Goal: Find specific page/section: Find specific page/section

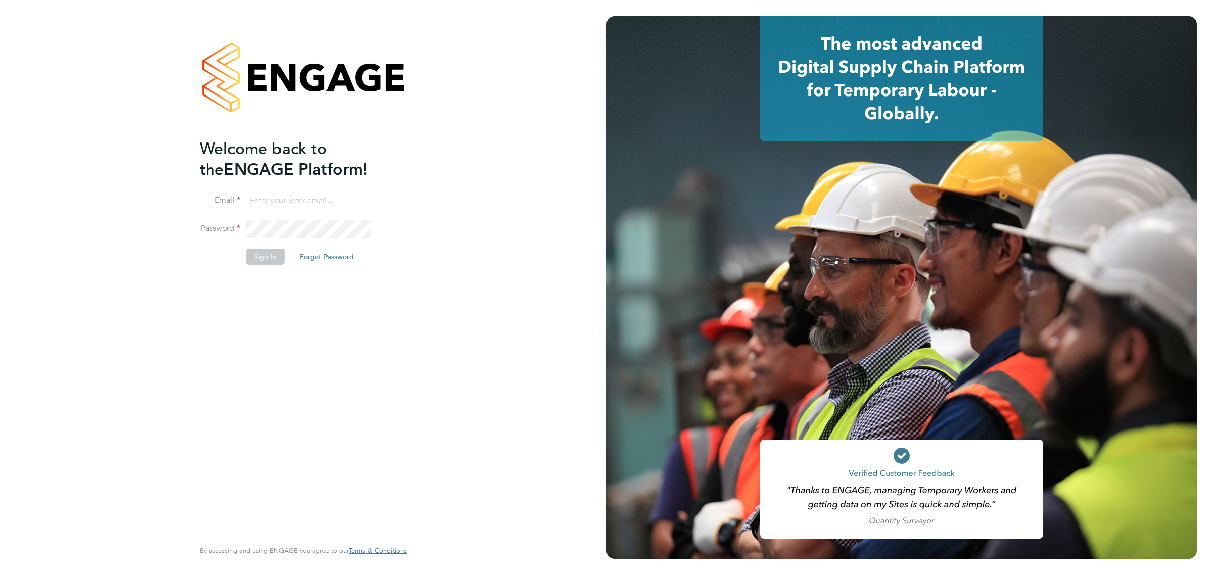
click at [308, 205] on input at bounding box center [308, 201] width 125 height 18
type input "kyle.johnson@prsjobs.com"
click at [271, 258] on button "Sign In" at bounding box center [265, 257] width 38 height 16
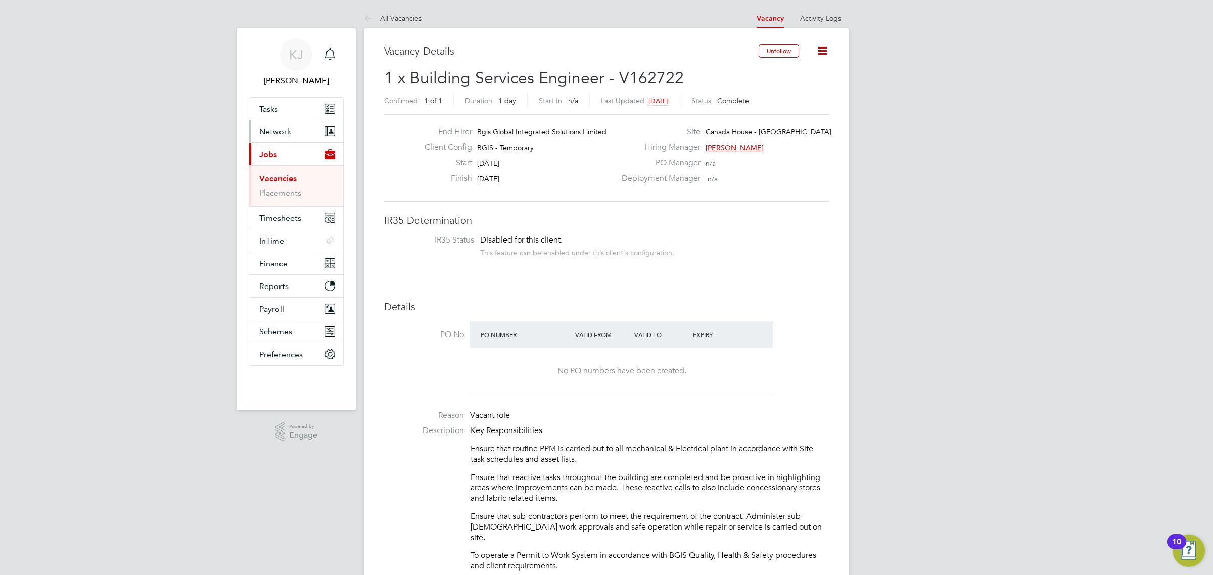
click at [282, 138] on button "Network" at bounding box center [296, 131] width 94 height 22
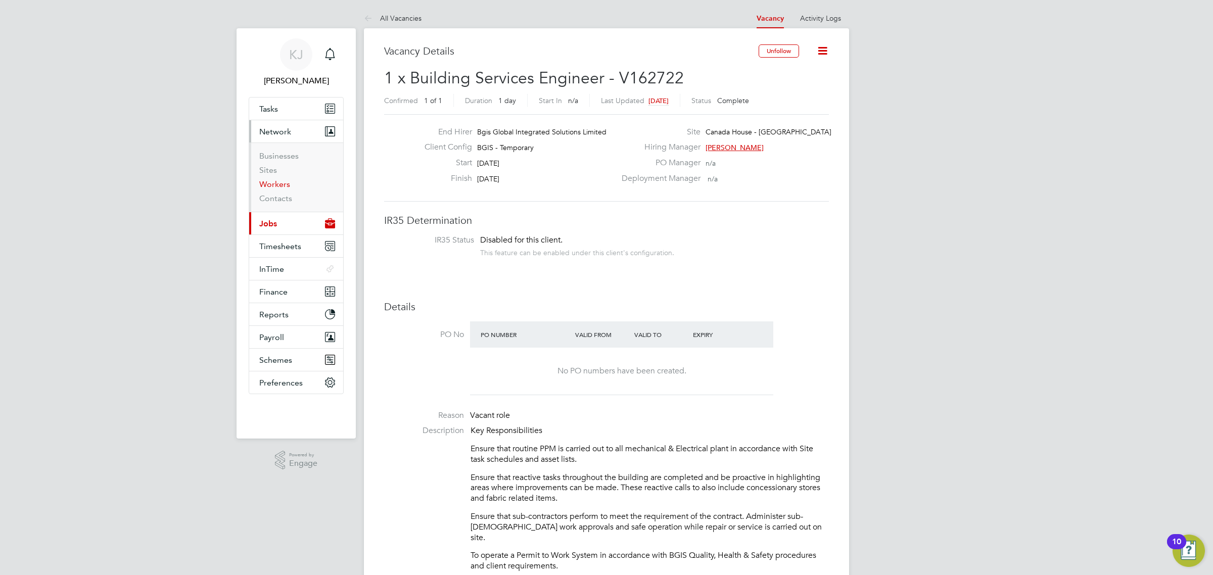
click at [278, 181] on link "Workers" at bounding box center [274, 184] width 31 height 10
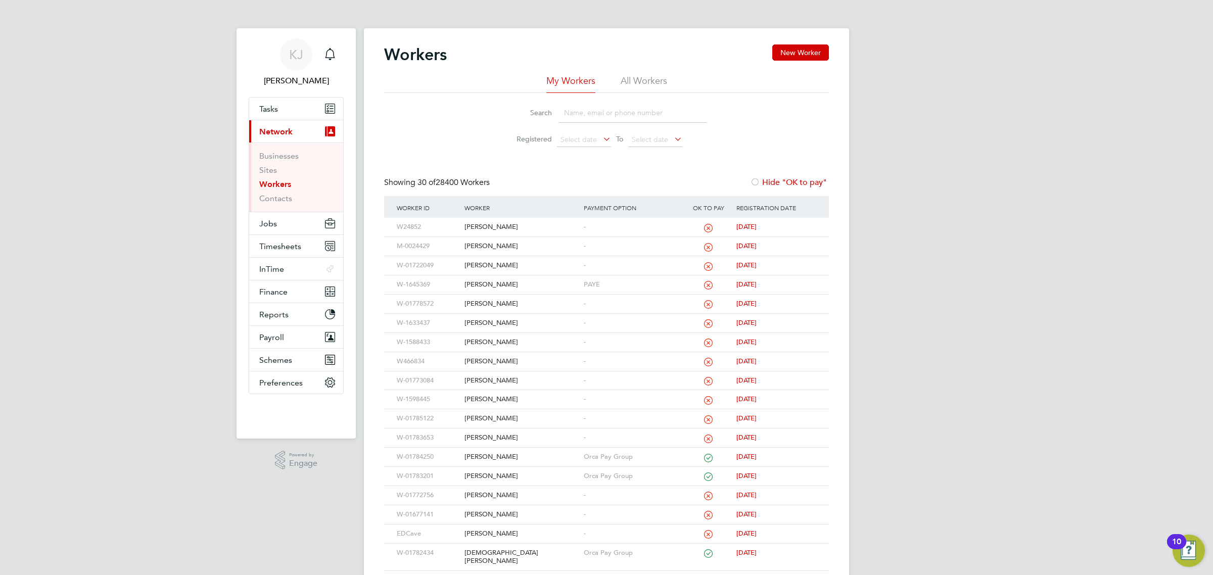
click at [618, 115] on input at bounding box center [633, 113] width 148 height 20
type input "arthur arkin"
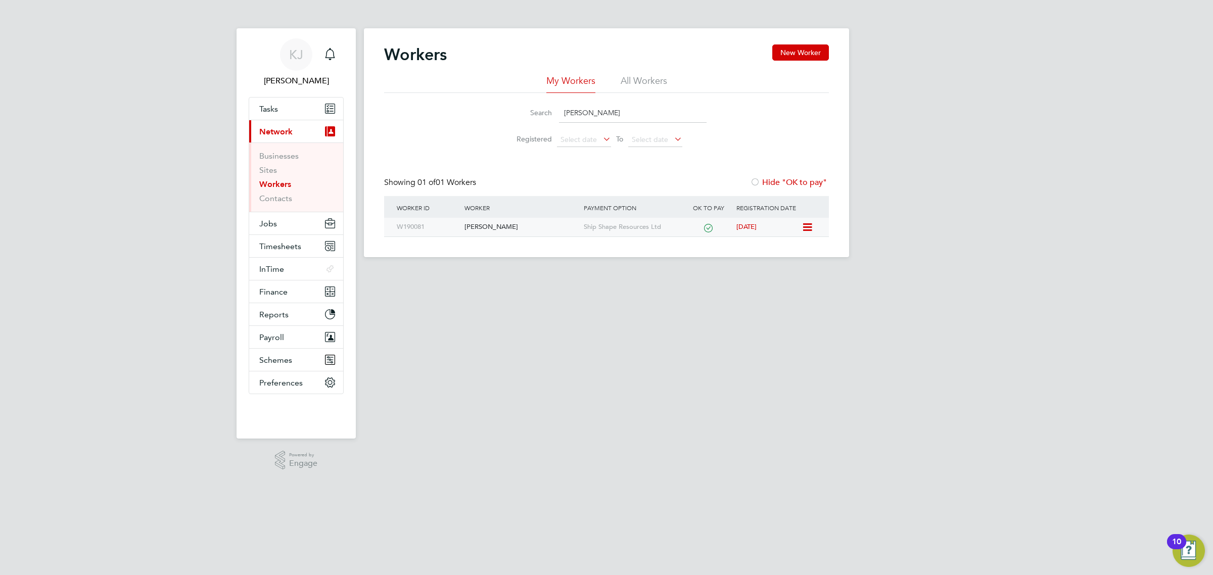
click at [496, 222] on div "[PERSON_NAME]" at bounding box center [521, 227] width 119 height 19
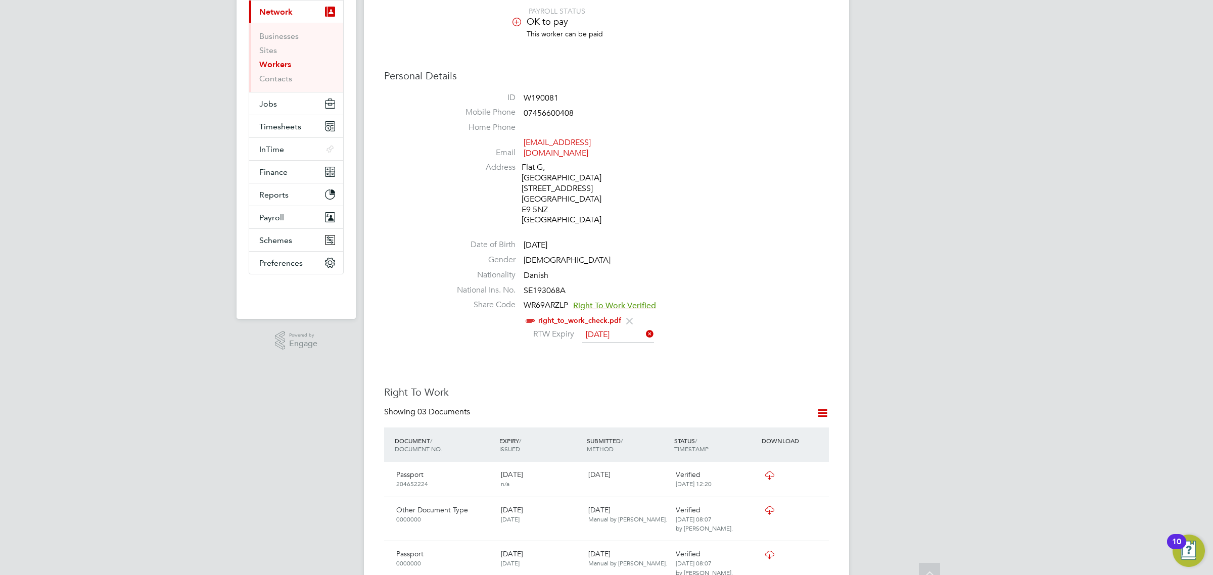
scroll to position [190, 0]
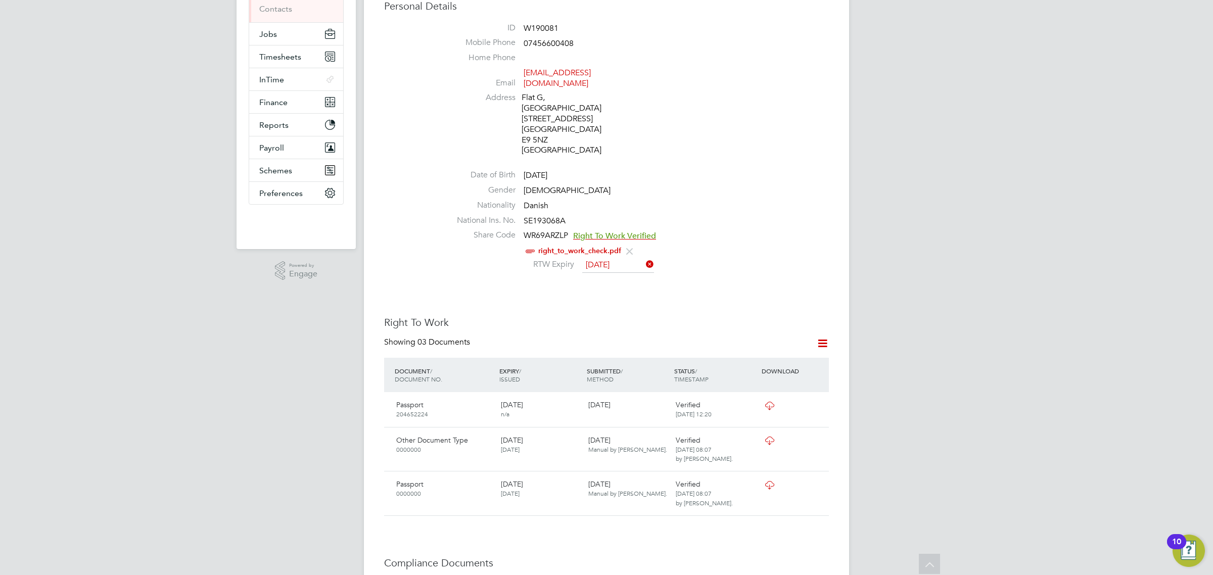
click at [768, 402] on icon at bounding box center [769, 406] width 13 height 8
click at [765, 402] on icon at bounding box center [769, 406] width 13 height 8
